Goal: Use online tool/utility: Use online tool/utility

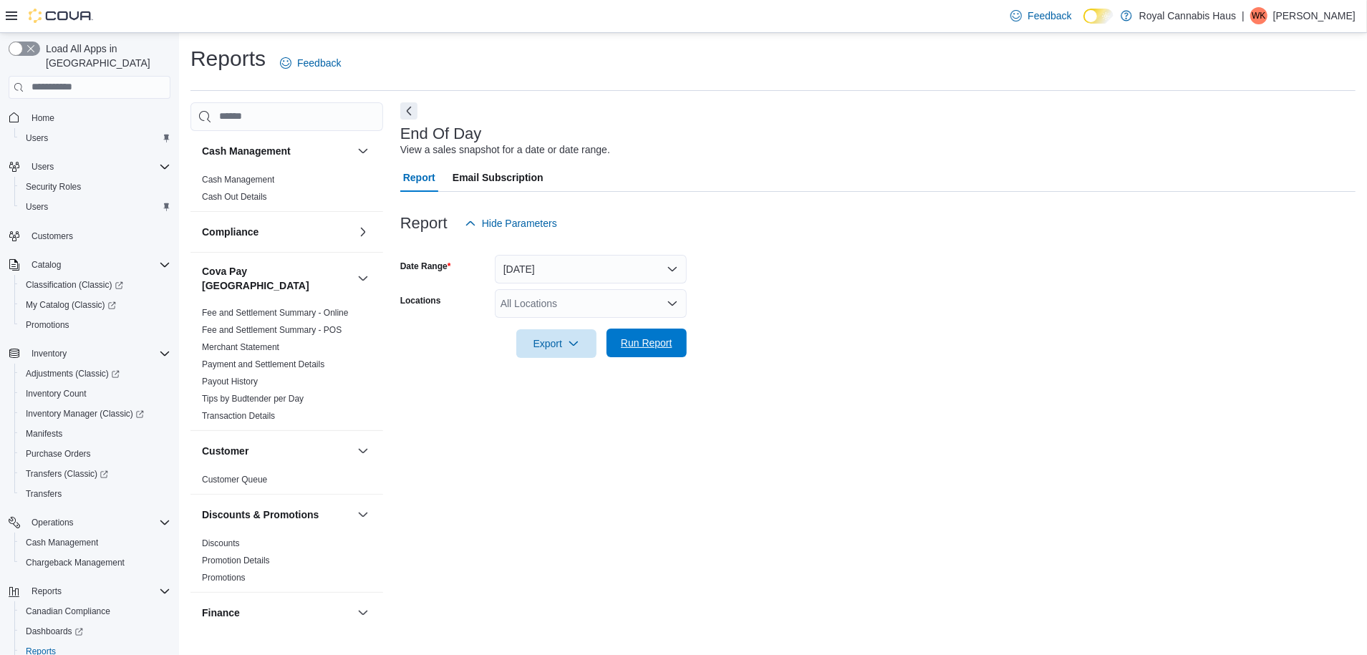
click at [641, 347] on span "Run Report" at bounding box center [647, 343] width 52 height 14
